Goal: Information Seeking & Learning: Learn about a topic

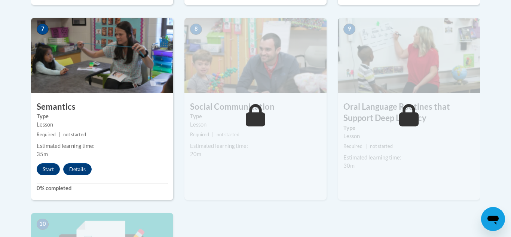
scroll to position [648, 0]
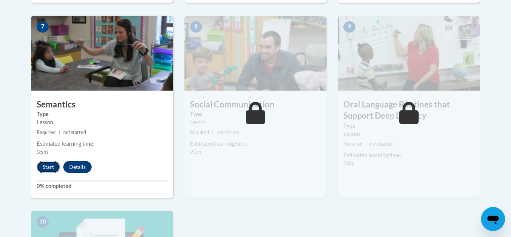
click at [46, 171] on button "Start" at bounding box center [48, 167] width 23 height 12
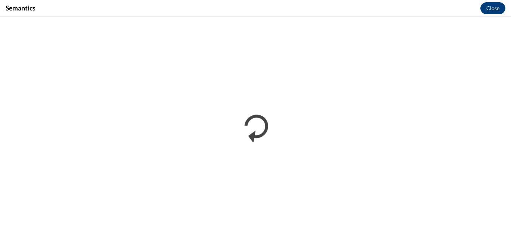
scroll to position [0, 0]
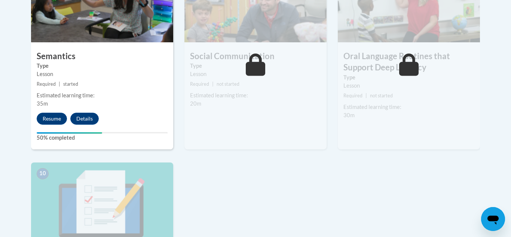
scroll to position [703, 0]
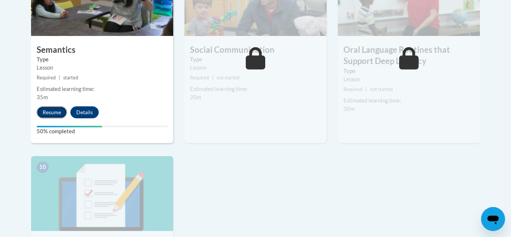
click at [58, 112] on button "Resume" at bounding box center [52, 112] width 30 height 12
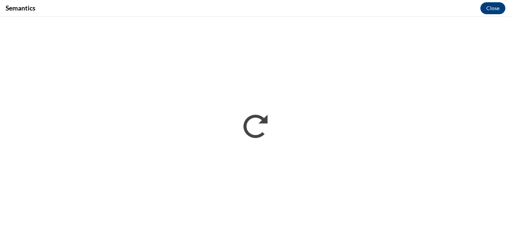
scroll to position [0, 0]
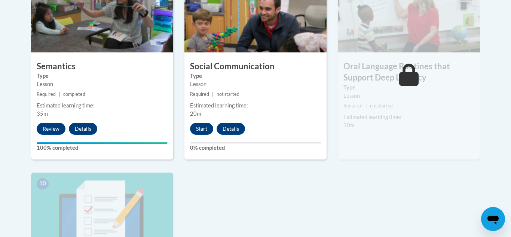
scroll to position [688, 0]
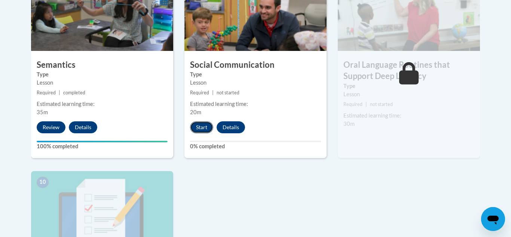
click at [204, 127] on button "Start" at bounding box center [201, 127] width 23 height 12
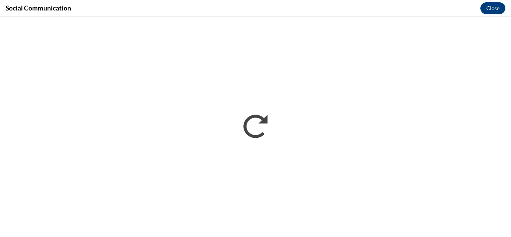
scroll to position [0, 0]
